Goal: Information Seeking & Learning: Learn about a topic

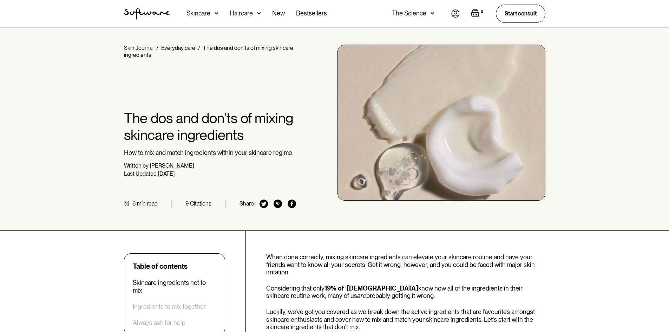
scroll to position [281, 0]
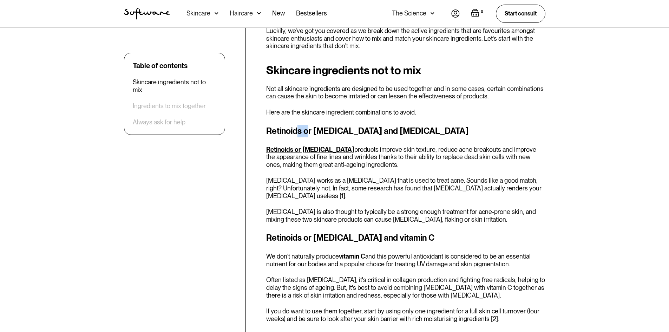
drag, startPoint x: 296, startPoint y: 129, endPoint x: 309, endPoint y: 123, distance: 14.3
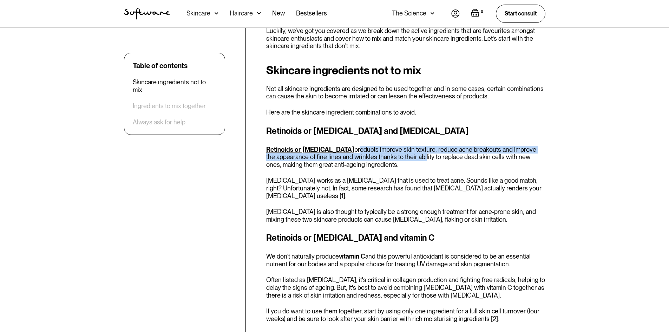
drag, startPoint x: 325, startPoint y: 149, endPoint x: 375, endPoint y: 158, distance: 51.1
click at [376, 158] on p "Retinoids or [MEDICAL_DATA] products improve skin texture, reduce acne breakout…" at bounding box center [405, 157] width 279 height 23
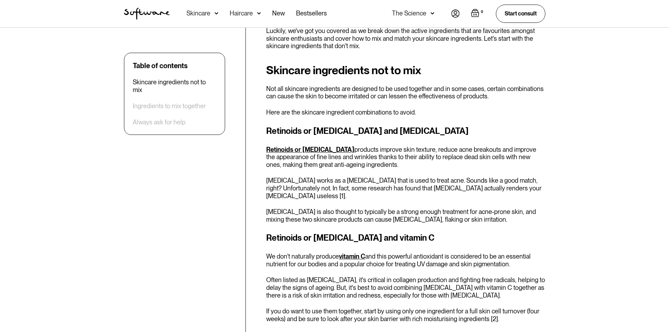
click at [375, 161] on p "Retinoids or [MEDICAL_DATA] products improve skin texture, reduce acne breakout…" at bounding box center [405, 157] width 279 height 23
drag, startPoint x: 374, startPoint y: 166, endPoint x: 371, endPoint y: 174, distance: 9.0
click at [372, 173] on div "Retinoids or [MEDICAL_DATA] and [MEDICAL_DATA] Retinoids or [MEDICAL_DATA] prod…" at bounding box center [405, 174] width 279 height 99
click at [371, 183] on p "[MEDICAL_DATA] works as a [MEDICAL_DATA] that is used to treat acne. Sounds lik…" at bounding box center [405, 188] width 279 height 23
click at [386, 185] on p "[MEDICAL_DATA] works as a [MEDICAL_DATA] that is used to treat acne. Sounds lik…" at bounding box center [405, 188] width 279 height 23
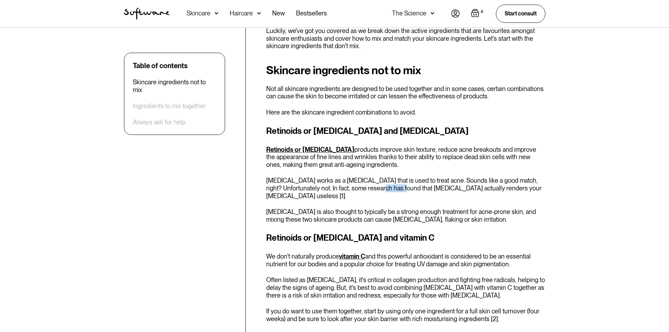
drag, startPoint x: 386, startPoint y: 185, endPoint x: 374, endPoint y: 188, distance: 12.6
click at [376, 189] on p "[MEDICAL_DATA] works as a [MEDICAL_DATA] that is used to treat acne. Sounds lik…" at bounding box center [405, 188] width 279 height 23
click at [303, 186] on p "[MEDICAL_DATA] works as a [MEDICAL_DATA] that is used to treat acne. Sounds lik…" at bounding box center [405, 188] width 279 height 23
drag, startPoint x: 340, startPoint y: 192, endPoint x: 334, endPoint y: 199, distance: 8.9
click at [334, 199] on p "[MEDICAL_DATA] works as a [MEDICAL_DATA] that is used to treat acne. Sounds lik…" at bounding box center [405, 188] width 279 height 23
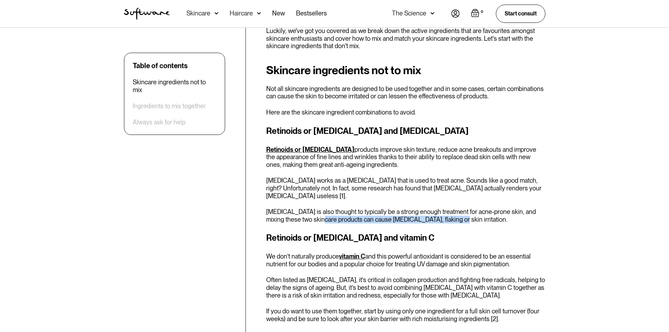
drag, startPoint x: 318, startPoint y: 221, endPoint x: 448, endPoint y: 223, distance: 129.9
click at [450, 221] on p "[MEDICAL_DATA] is also thought to typically be a strong enough treatment for ac…" at bounding box center [405, 215] width 279 height 15
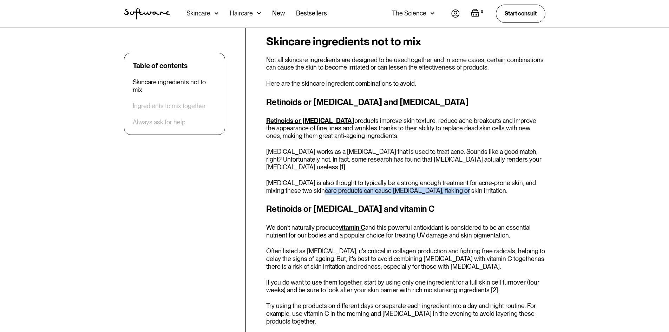
scroll to position [316, 0]
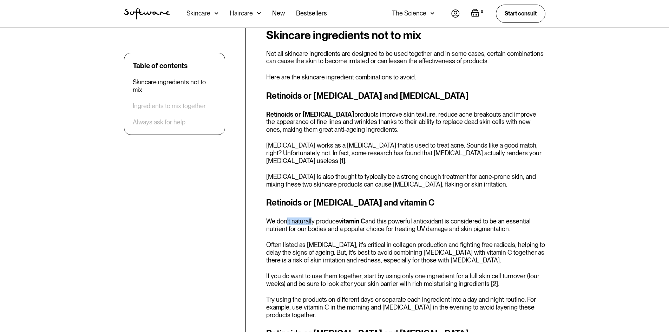
drag, startPoint x: 287, startPoint y: 220, endPoint x: 312, endPoint y: 216, distance: 25.3
click at [312, 216] on div "Retinoids or [MEDICAL_DATA] and vitamin C We don't naturally produce vitamin C …" at bounding box center [405, 257] width 279 height 122
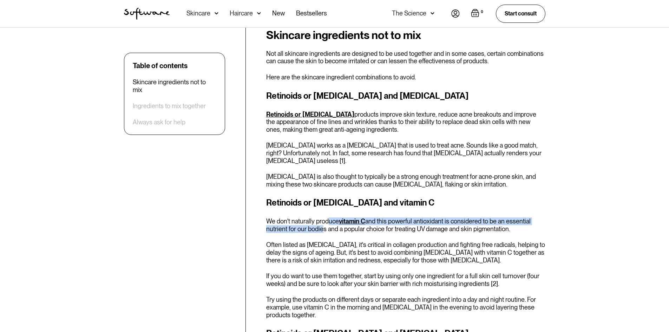
drag, startPoint x: 327, startPoint y: 222, endPoint x: 318, endPoint y: 228, distance: 10.0
click at [318, 228] on p "We don't naturally produce vitamin C and this powerful antioxidant is considere…" at bounding box center [405, 224] width 279 height 15
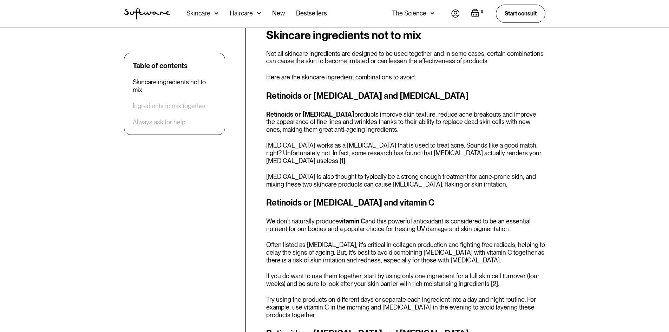
click at [317, 235] on div "Retinoids or [MEDICAL_DATA] and vitamin C We don't naturally produce vitamin C …" at bounding box center [405, 257] width 279 height 122
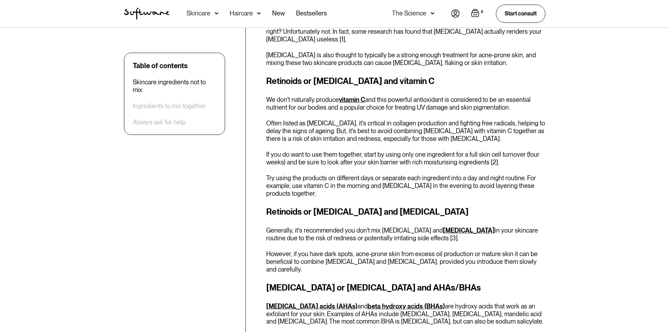
scroll to position [492, 0]
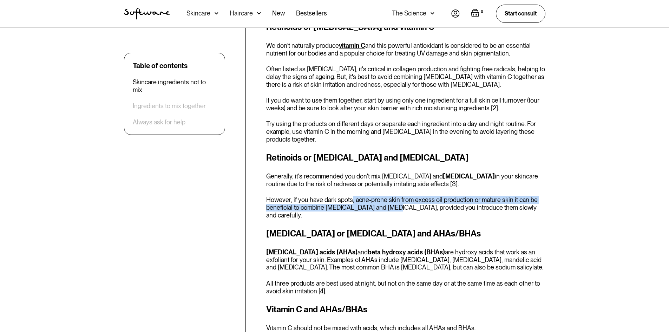
drag, startPoint x: 350, startPoint y: 199, endPoint x: 378, endPoint y: 208, distance: 29.4
click at [379, 207] on p "However, if you have dark spots, acne-prone skin from excess oil production or …" at bounding box center [405, 207] width 279 height 23
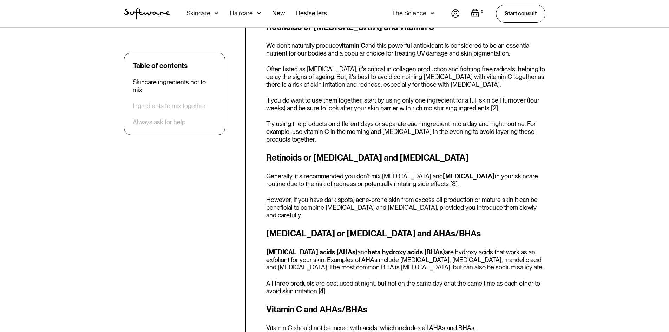
click at [373, 215] on div "Skincare ingredients not to mix Not all skincare ingredients are designed to be…" at bounding box center [405, 210] width 279 height 714
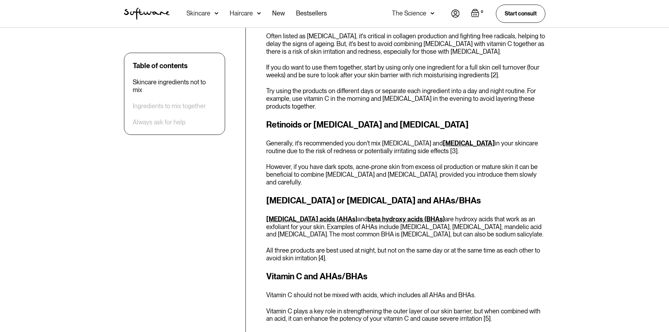
scroll to position [562, 0]
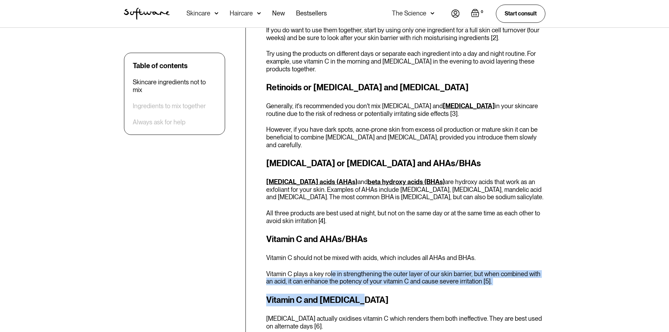
drag, startPoint x: 330, startPoint y: 270, endPoint x: 353, endPoint y: 284, distance: 26.8
click at [353, 284] on div "Skincare ingredients not to mix Not all skincare ingredients are designed to be…" at bounding box center [405, 140] width 279 height 714
click at [351, 271] on p "Vitamin C plays a key role in strengthening the outer layer of our skin barrier…" at bounding box center [405, 277] width 279 height 15
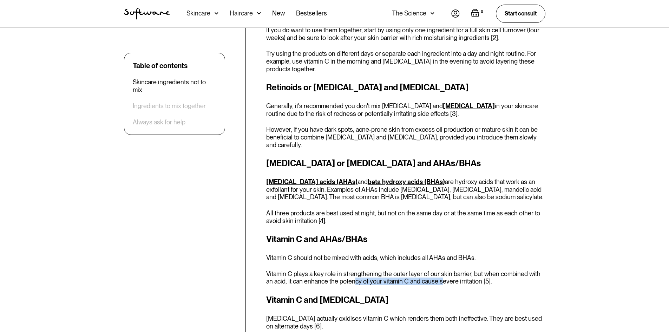
drag, startPoint x: 345, startPoint y: 272, endPoint x: 430, endPoint y: 273, distance: 85.0
click at [430, 272] on p "Vitamin C plays a key role in strengthening the outer layer of our skin barrier…" at bounding box center [405, 277] width 279 height 15
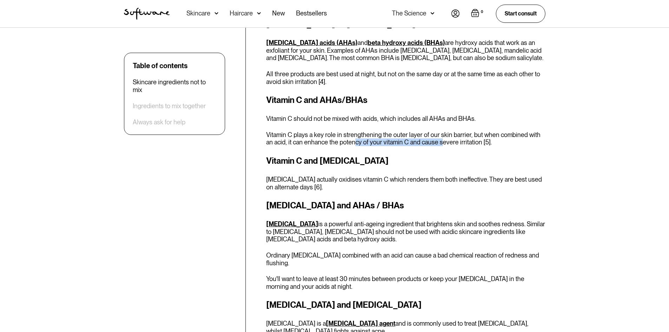
scroll to position [702, 0]
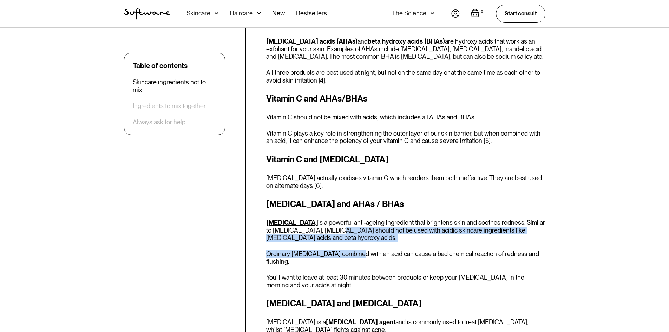
drag, startPoint x: 320, startPoint y: 225, endPoint x: 358, endPoint y: 242, distance: 41.5
click at [358, 242] on div "[MEDICAL_DATA] and AHAs / BHAs [MEDICAL_DATA] is a powerful anti-ageing ingredi…" at bounding box center [405, 243] width 279 height 91
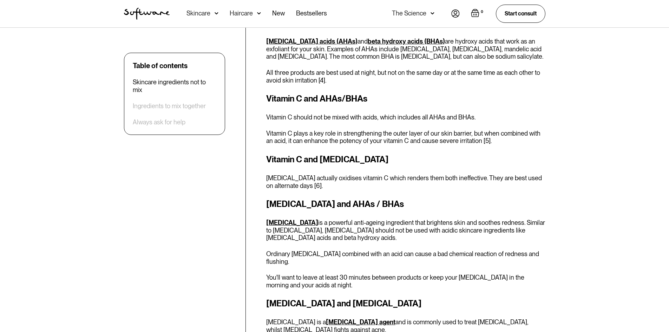
click at [358, 242] on div "[MEDICAL_DATA] and AHAs / BHAs [MEDICAL_DATA] is a powerful anti-ageing ingredi…" at bounding box center [405, 243] width 279 height 91
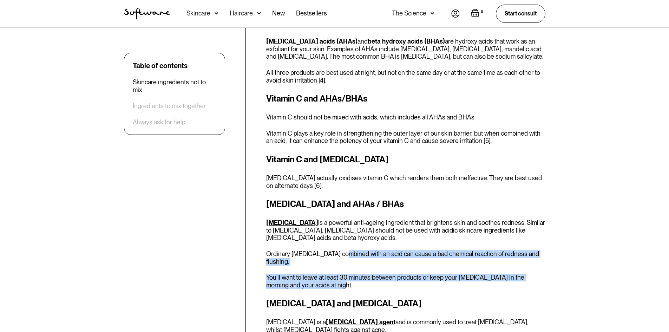
drag, startPoint x: 375, startPoint y: 267, endPoint x: 343, endPoint y: 247, distance: 37.9
click at [343, 247] on div "[MEDICAL_DATA] and AHAs / BHAs [MEDICAL_DATA] is a powerful anti-ageing ingredi…" at bounding box center [405, 243] width 279 height 91
click at [367, 274] on p "You'll want to leave at least 30 minutes between products or keep your [MEDICAL…" at bounding box center [405, 281] width 279 height 15
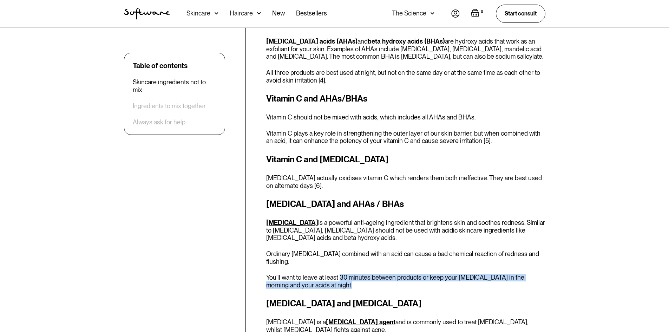
drag, startPoint x: 367, startPoint y: 268, endPoint x: 354, endPoint y: 268, distance: 13.0
click at [353, 274] on p "You'll want to leave at least 30 minutes between products or keep your [MEDICAL…" at bounding box center [405, 281] width 279 height 15
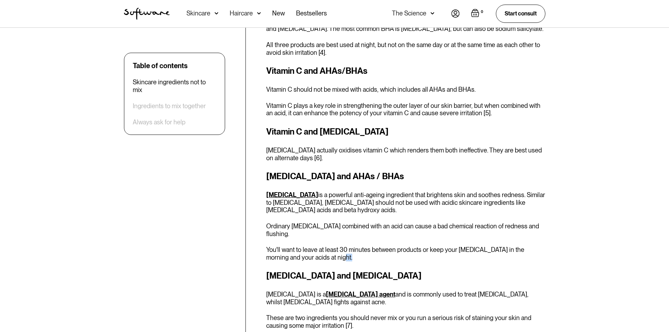
scroll to position [808, 0]
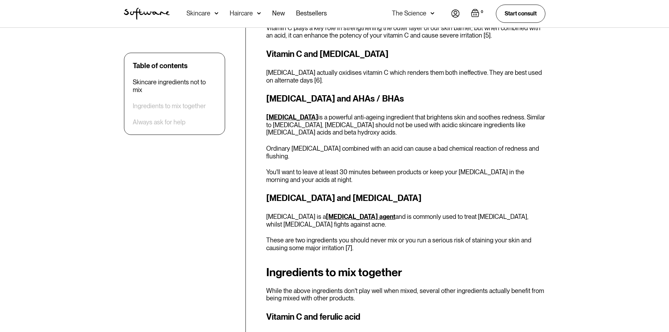
click at [291, 198] on div "[MEDICAL_DATA] and [MEDICAL_DATA] [MEDICAL_DATA] is a [MEDICAL_DATA] agent and …" at bounding box center [405, 222] width 279 height 60
click at [291, 213] on p "[MEDICAL_DATA] is a [MEDICAL_DATA] agent and is commonly used to treat [MEDICAL…" at bounding box center [405, 220] width 279 height 15
drag, startPoint x: 290, startPoint y: 200, endPoint x: 449, endPoint y: 212, distance: 159.2
click at [449, 213] on p "[MEDICAL_DATA] is a [MEDICAL_DATA] agent and is commonly used to treat [MEDICAL…" at bounding box center [405, 220] width 279 height 15
click at [303, 213] on p "[MEDICAL_DATA] is a [MEDICAL_DATA] agent and is commonly used to treat [MEDICAL…" at bounding box center [405, 220] width 279 height 15
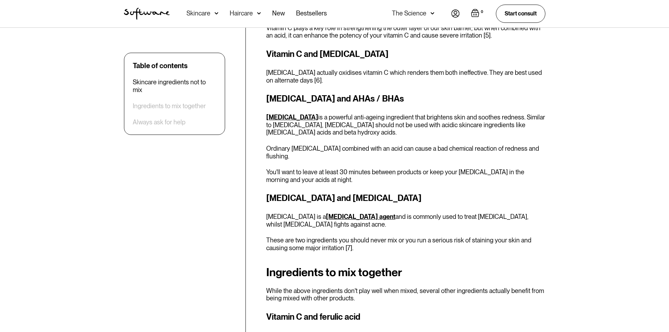
click at [294, 213] on p "[MEDICAL_DATA] is a [MEDICAL_DATA] agent and is commonly used to treat [MEDICAL…" at bounding box center [405, 220] width 279 height 15
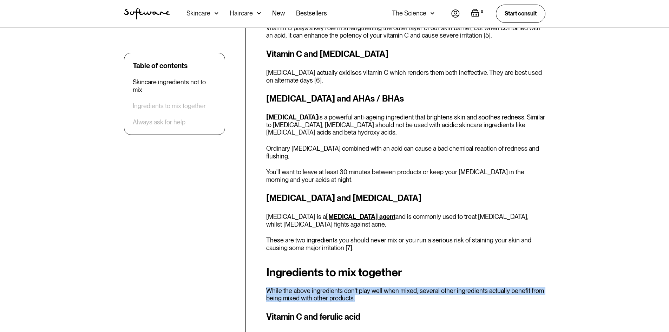
drag, startPoint x: 471, startPoint y: 284, endPoint x: 470, endPoint y: 254, distance: 30.2
click at [470, 266] on h2 "Ingredients to mix together" at bounding box center [405, 272] width 279 height 13
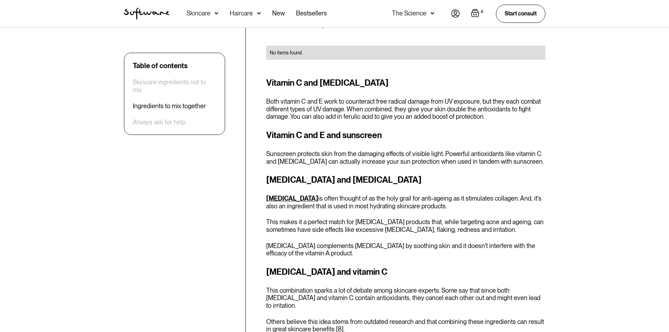
scroll to position [1194, 0]
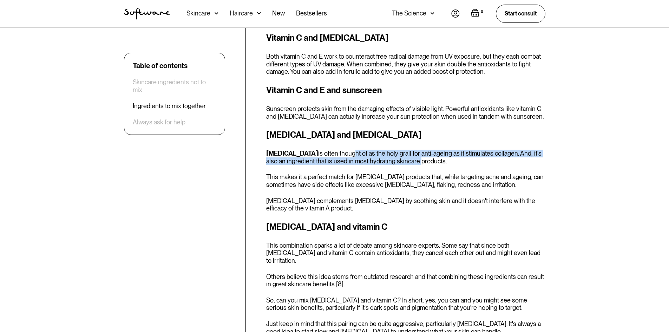
drag, startPoint x: 344, startPoint y: 138, endPoint x: 402, endPoint y: 143, distance: 58.6
click at [402, 150] on p "[MEDICAL_DATA] is often thought of as the holy grail for anti-ageing as it stim…" at bounding box center [405, 157] width 279 height 15
click at [401, 150] on p "[MEDICAL_DATA] is often thought of as the holy grail for anti-ageing as it stim…" at bounding box center [405, 157] width 279 height 15
drag, startPoint x: 416, startPoint y: 142, endPoint x: 449, endPoint y: 143, distance: 33.7
click at [449, 150] on p "[MEDICAL_DATA] is often thought of as the holy grail for anti-ageing as it stim…" at bounding box center [405, 157] width 279 height 15
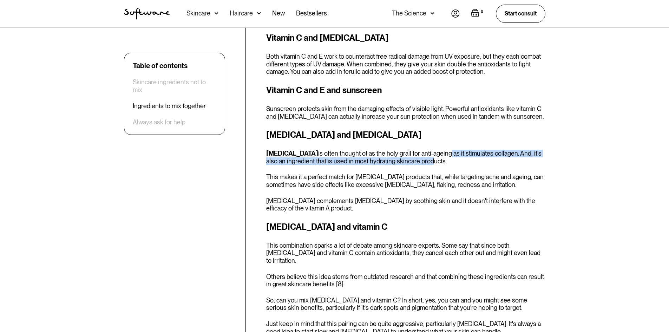
click at [449, 150] on p "[MEDICAL_DATA] is often thought of as the holy grail for anti-ageing as it stim…" at bounding box center [405, 157] width 279 height 15
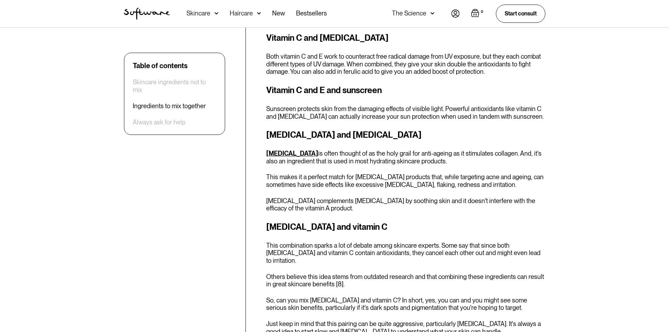
click at [436, 150] on p "[MEDICAL_DATA] is often thought of as the holy grail for anti-ageing as it stim…" at bounding box center [405, 157] width 279 height 15
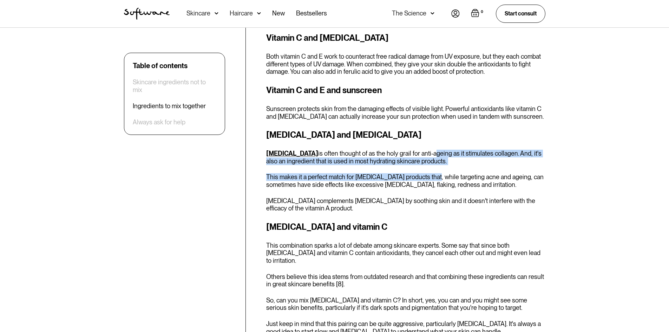
drag, startPoint x: 436, startPoint y: 140, endPoint x: 420, endPoint y: 152, distance: 19.7
click at [420, 152] on div "[MEDICAL_DATA] and [MEDICAL_DATA] [MEDICAL_DATA] is often thought of as the hol…" at bounding box center [405, 171] width 279 height 84
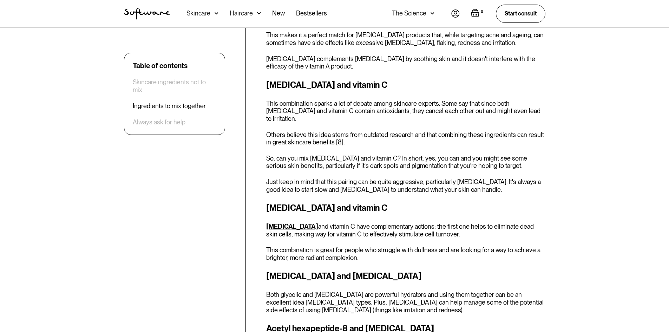
scroll to position [1334, 0]
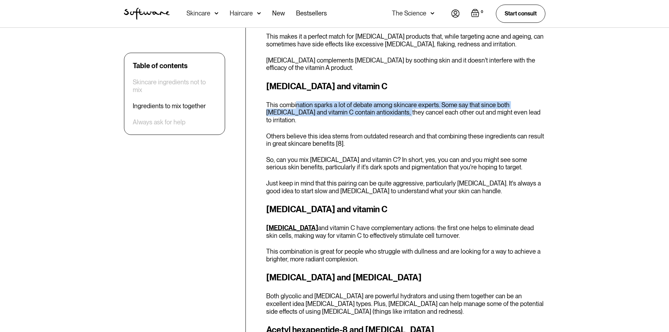
drag, startPoint x: 295, startPoint y: 91, endPoint x: 369, endPoint y: 95, distance: 73.5
click at [369, 101] on p "This combination sparks a lot of debate among skincare experts. Some say that s…" at bounding box center [405, 112] width 279 height 23
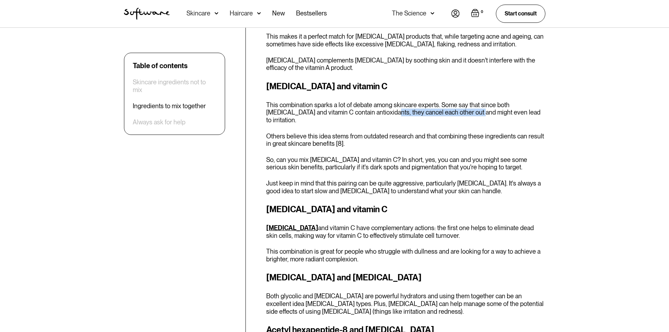
drag, startPoint x: 357, startPoint y: 93, endPoint x: 425, endPoint y: 103, distance: 68.8
click at [440, 101] on p "This combination sparks a lot of debate among skincare experts. Some say that s…" at bounding box center [405, 112] width 279 height 23
drag, startPoint x: 339, startPoint y: 116, endPoint x: 371, endPoint y: 114, distance: 32.0
click at [371, 132] on p "Others believe this idea stems from outdated research and that combining these …" at bounding box center [405, 139] width 279 height 15
click at [376, 132] on p "Others believe this idea stems from outdated research and that combining these …" at bounding box center [405, 139] width 279 height 15
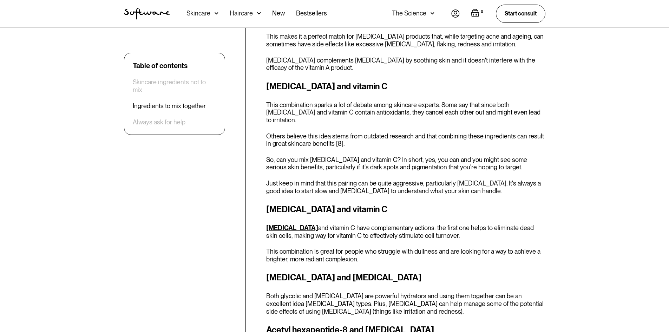
drag, startPoint x: 380, startPoint y: 137, endPoint x: 382, endPoint y: 150, distance: 12.6
click at [380, 156] on p "So, can you mix [MEDICAL_DATA] and vitamin C? In short, yes, you can and you mi…" at bounding box center [405, 163] width 279 height 15
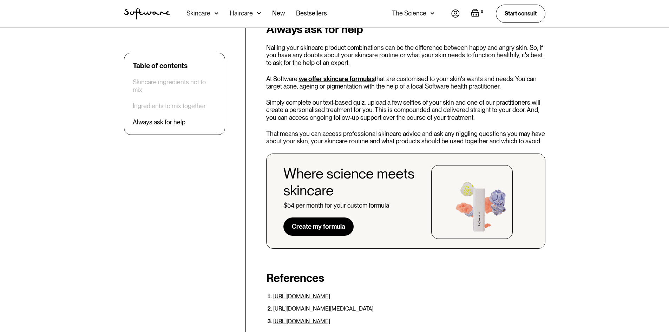
scroll to position [2071, 0]
